Goal: Information Seeking & Learning: Learn about a topic

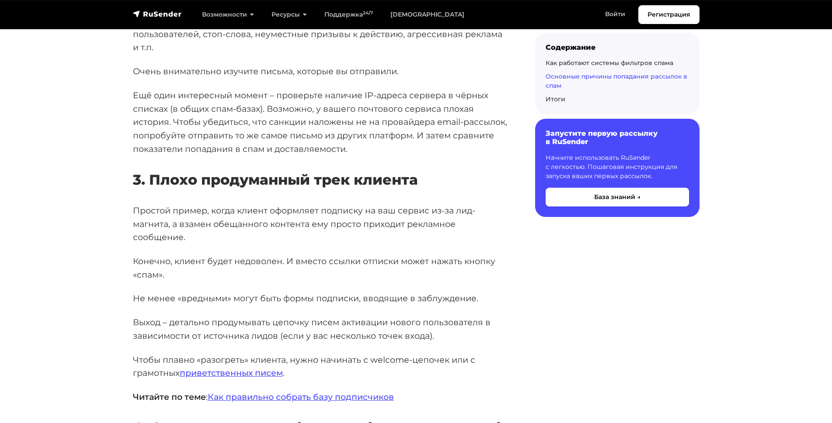
scroll to position [3293, 0]
click at [250, 391] on link "Как правильно собрать базу подписчиков" at bounding box center [301, 396] width 186 height 10
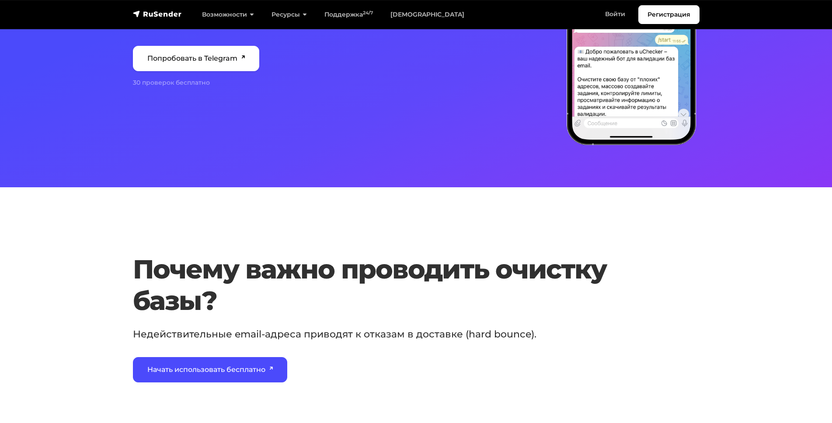
scroll to position [210, 0]
